Goal: Task Accomplishment & Management: Use online tool/utility

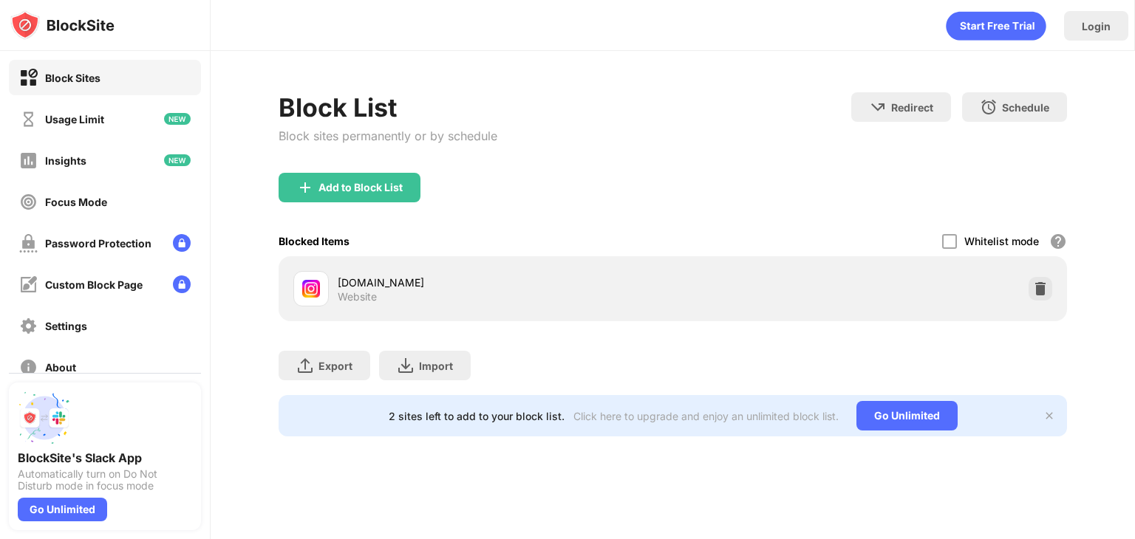
click at [1036, 285] on img at bounding box center [1040, 289] width 15 height 15
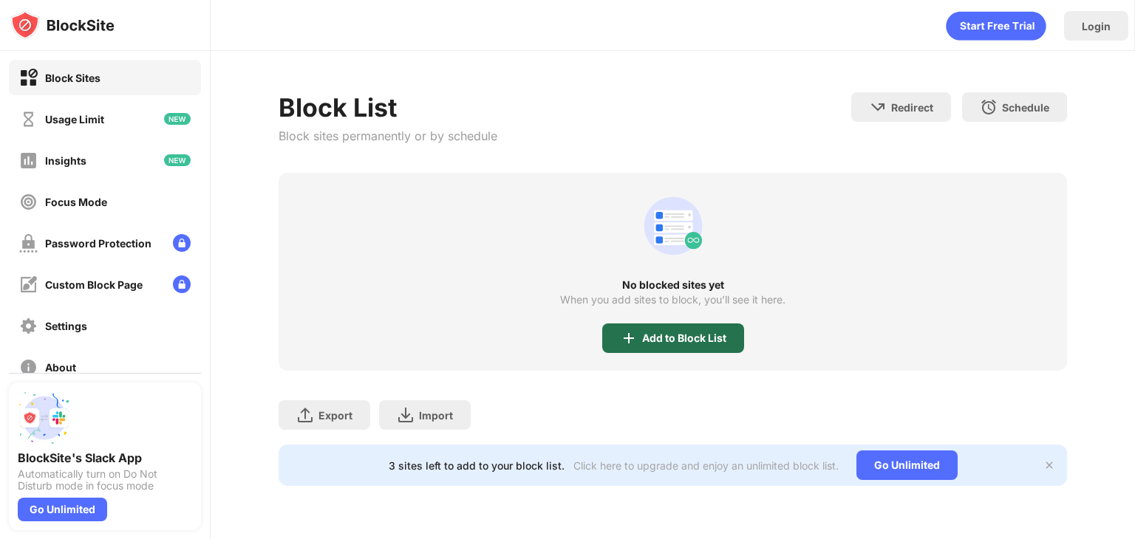
click at [704, 326] on div "Add to Block List" at bounding box center [673, 339] width 142 height 30
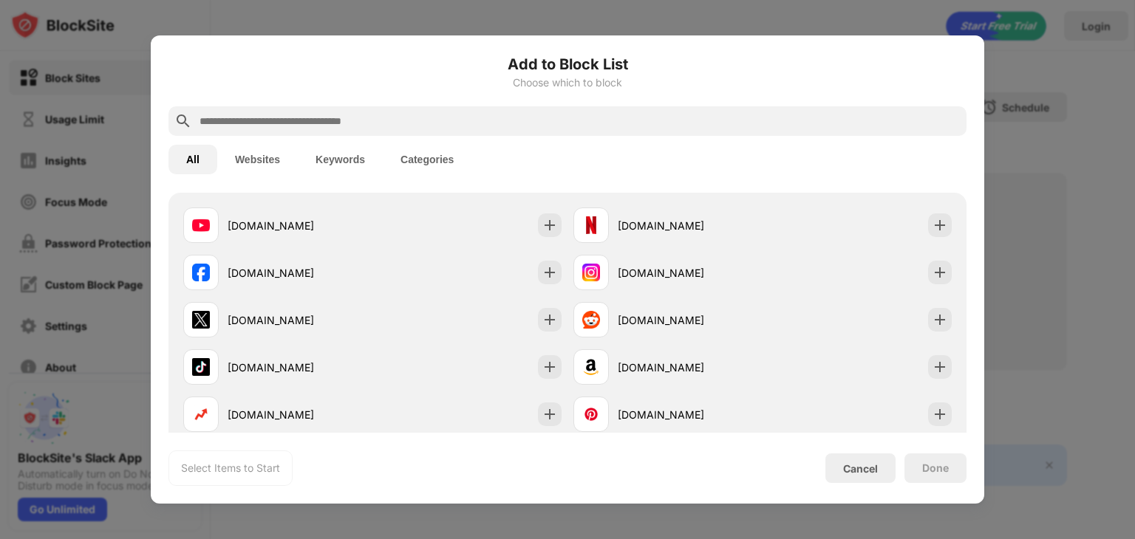
scroll to position [174, 0]
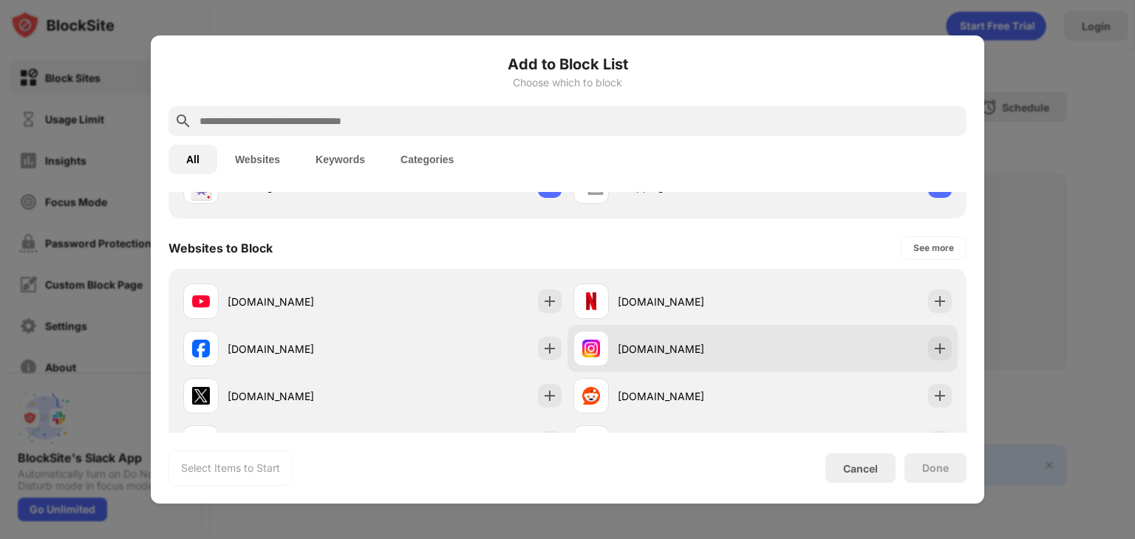
click at [650, 363] on div "instagram.com" at bounding box center [667, 348] width 189 height 35
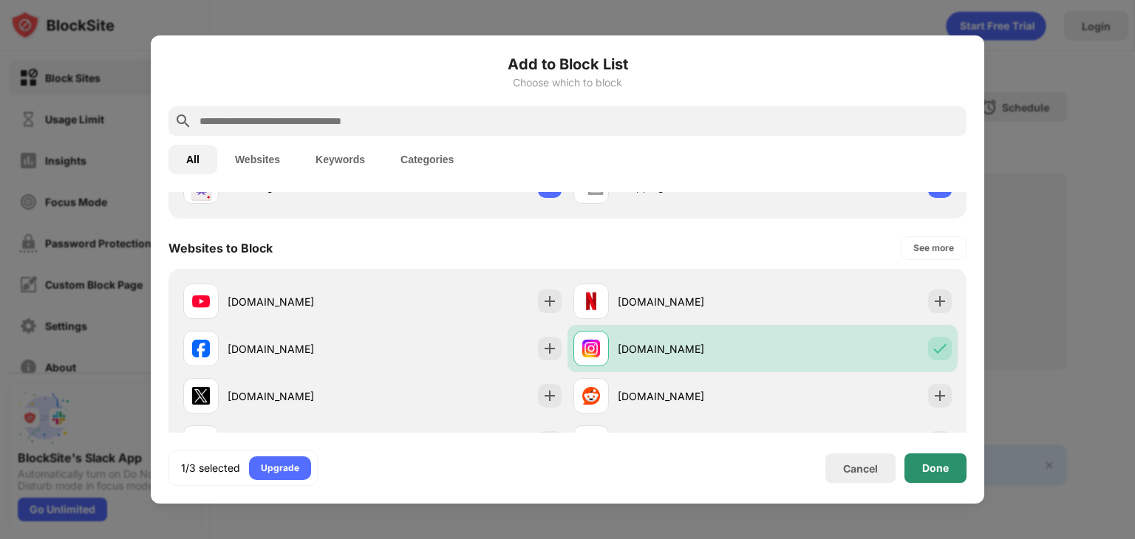
click at [937, 463] on div "Done" at bounding box center [935, 469] width 27 height 12
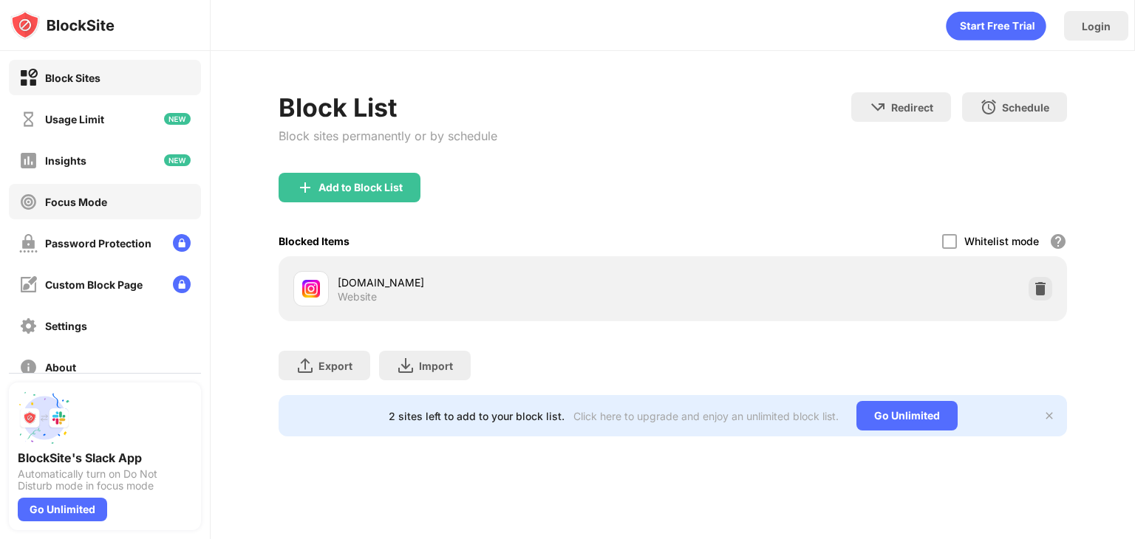
click at [151, 208] on div "Focus Mode" at bounding box center [105, 201] width 192 height 35
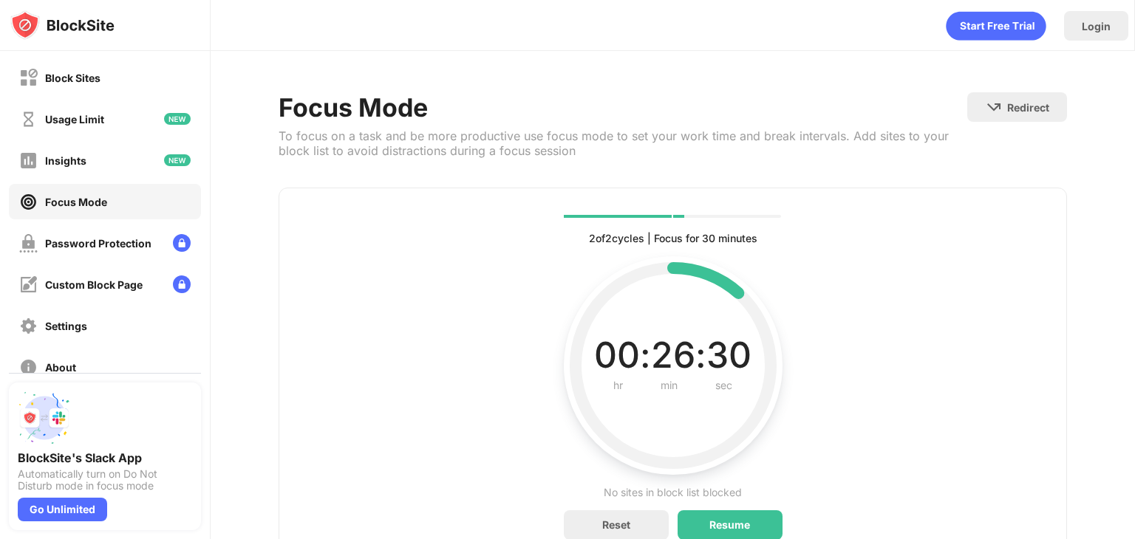
scroll to position [70, 0]
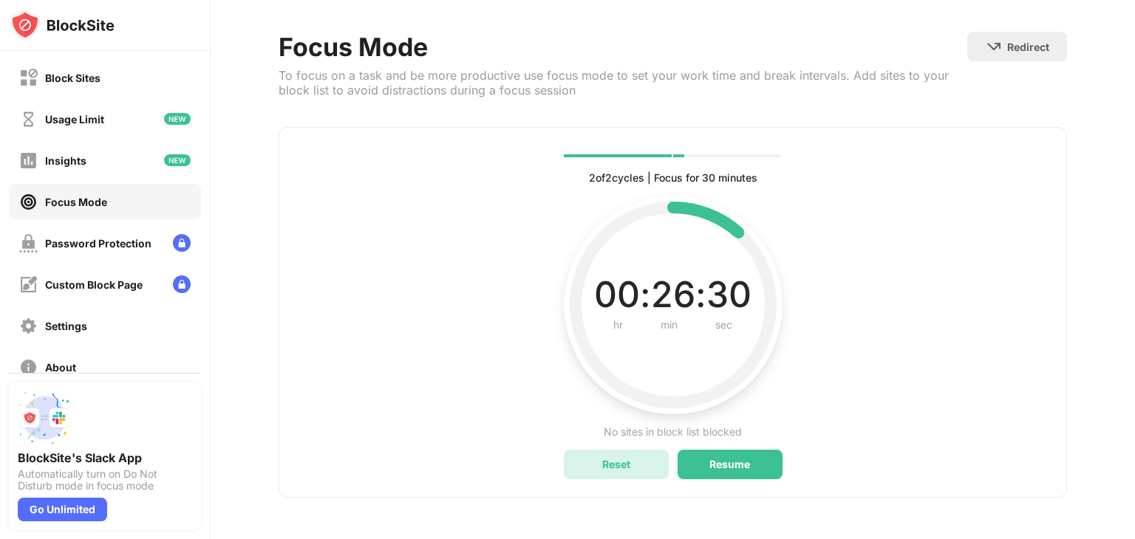
click at [624, 466] on div "Reset" at bounding box center [616, 465] width 105 height 30
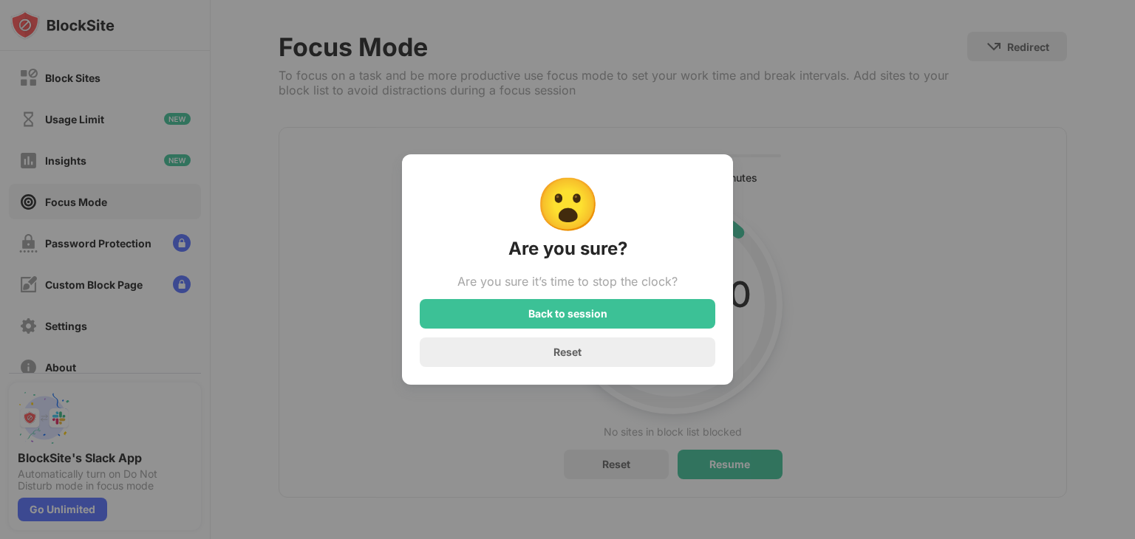
click at [624, 466] on div "😮 Are you sure? Are you sure it’s time to stop the clock? Back to session Reset" at bounding box center [567, 269] width 1135 height 539
click at [616, 353] on div "Reset" at bounding box center [568, 353] width 296 height 30
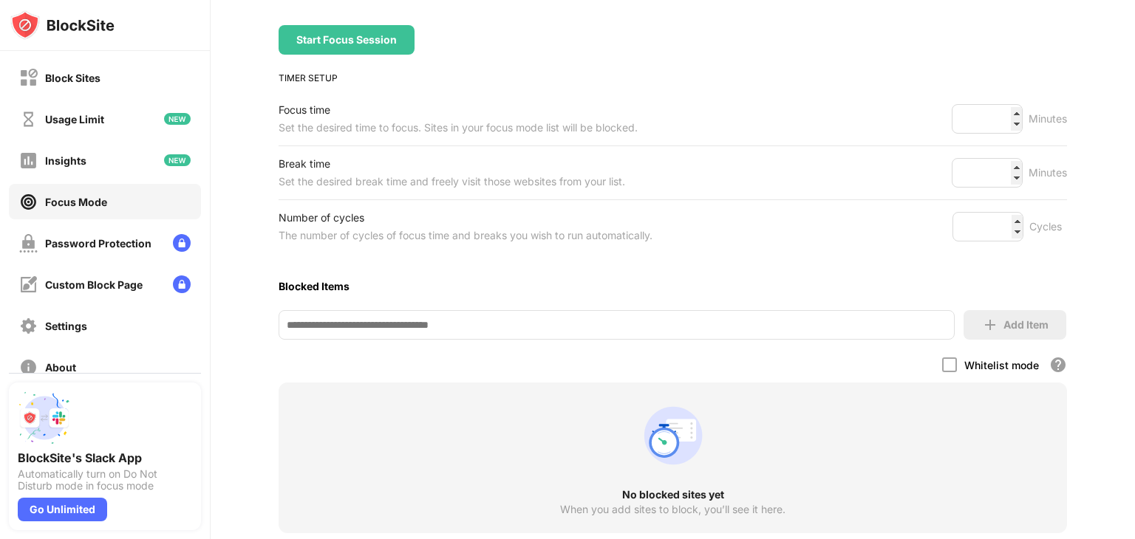
scroll to position [163, 0]
click at [608, 324] on input at bounding box center [617, 325] width 676 height 30
click at [1004, 326] on div "Add Item" at bounding box center [1026, 325] width 45 height 12
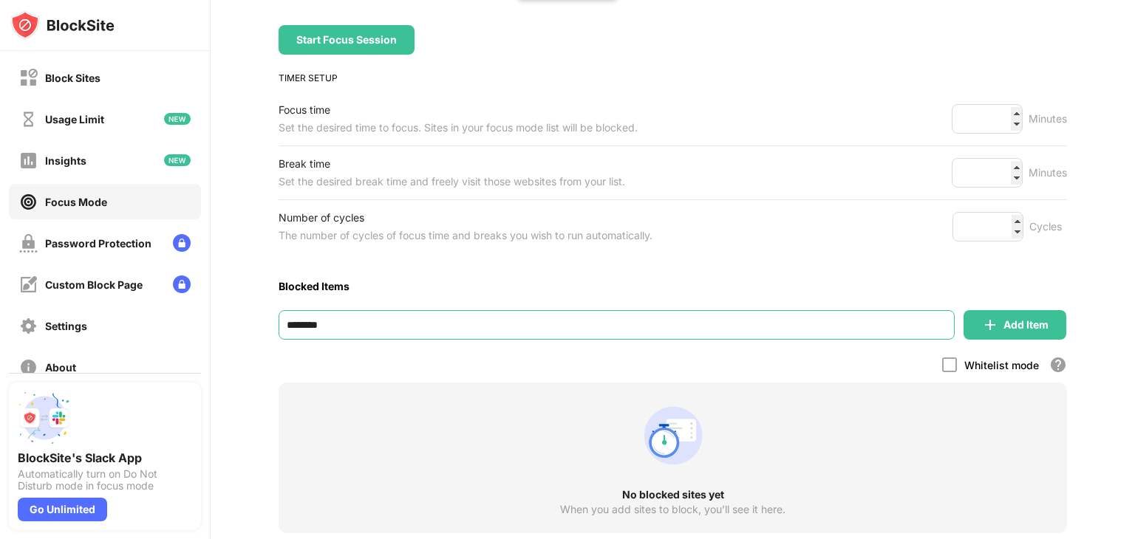
click at [928, 314] on input "********" at bounding box center [617, 325] width 676 height 30
type input "*"
type input "**********"
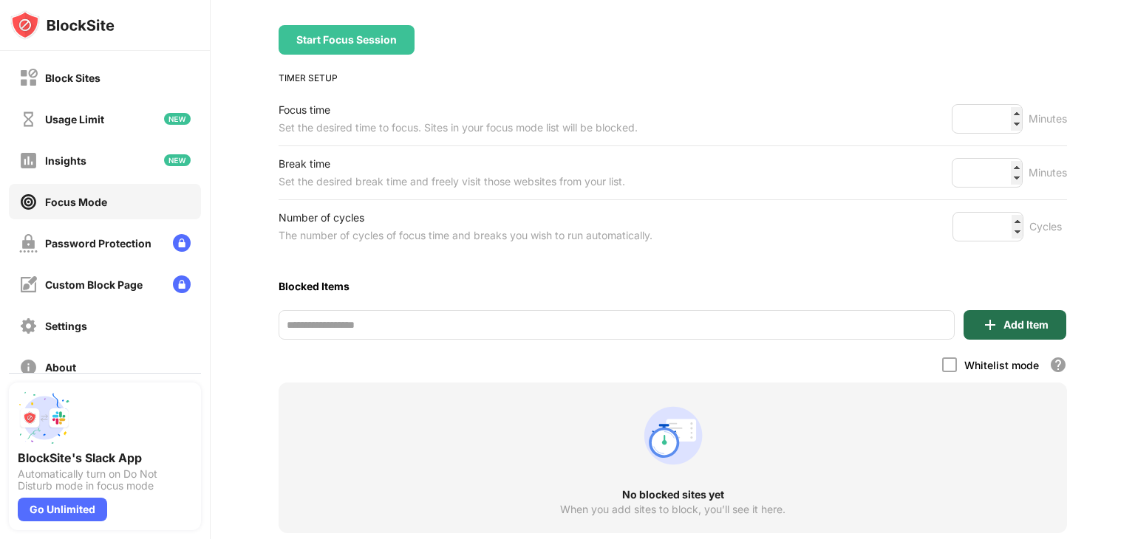
click at [981, 329] on img at bounding box center [990, 325] width 18 height 18
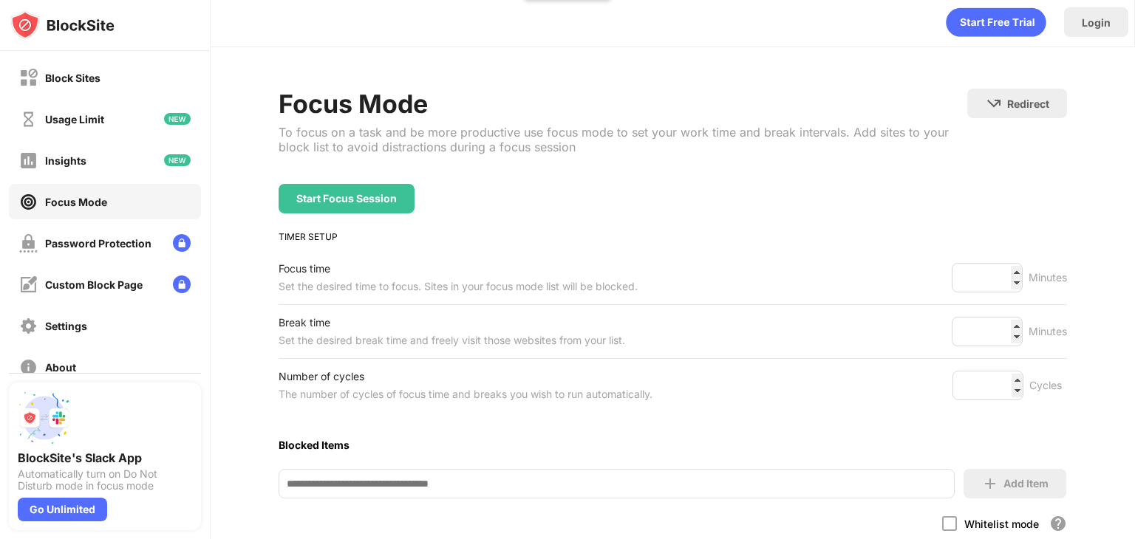
scroll to position [0, 0]
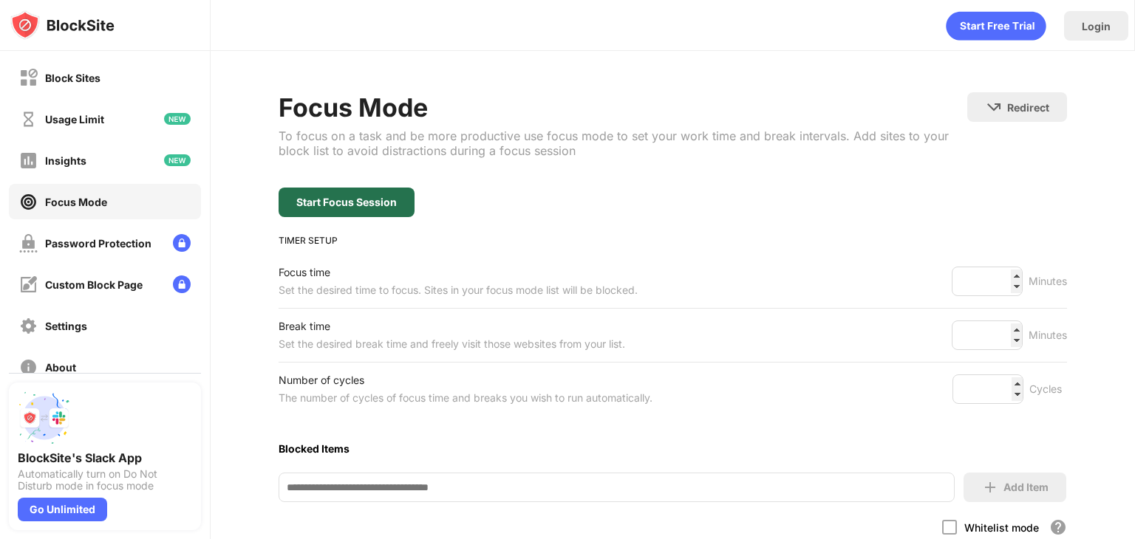
click at [334, 200] on div "Start Focus Session" at bounding box center [346, 203] width 101 height 12
